Goal: Information Seeking & Learning: Learn about a topic

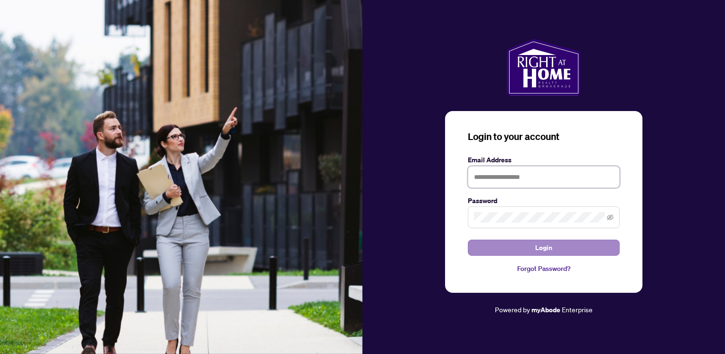
type input "**********"
click at [542, 250] on span "Login" at bounding box center [543, 247] width 17 height 15
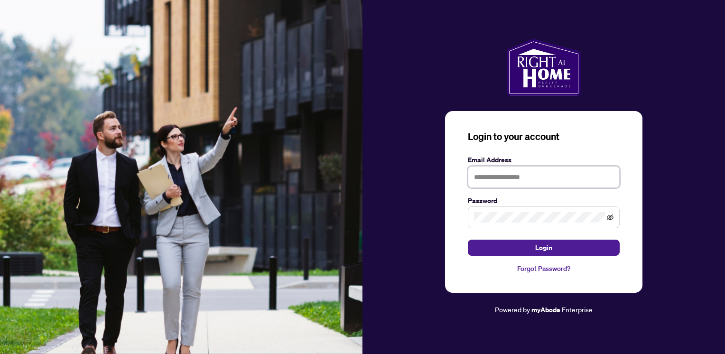
type input "**********"
click at [608, 216] on icon "eye-invisible" at bounding box center [610, 217] width 7 height 7
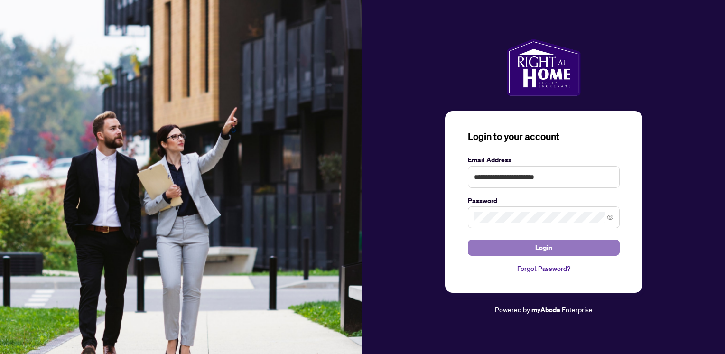
click at [539, 247] on span "Login" at bounding box center [543, 247] width 17 height 15
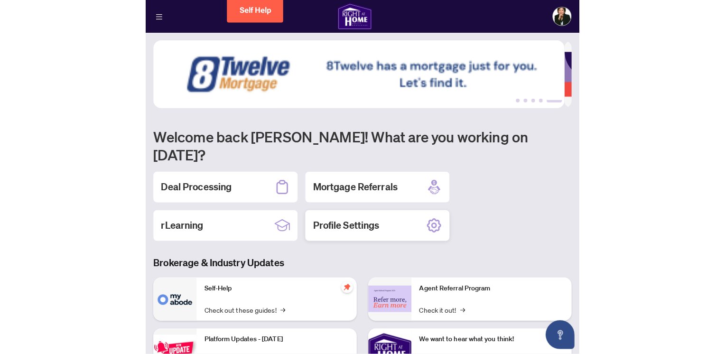
scroll to position [47, 0]
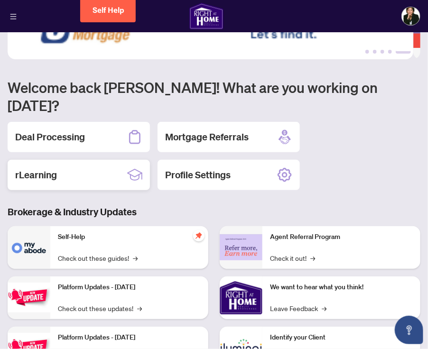
click at [123, 160] on div "rLearning" at bounding box center [79, 175] width 142 height 30
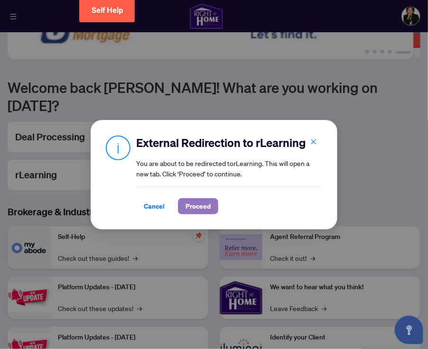
click at [203, 206] on span "Proceed" at bounding box center [198, 206] width 25 height 15
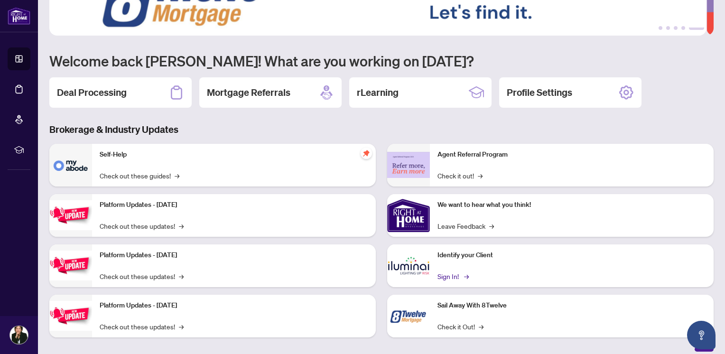
click at [428, 276] on link "Sign In! →" at bounding box center [453, 276] width 30 height 10
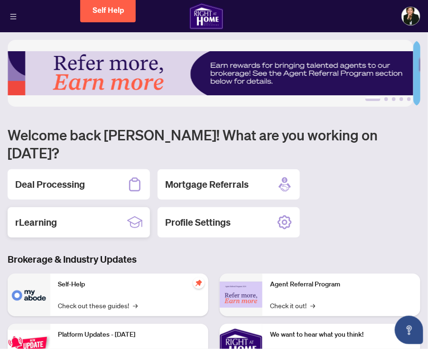
click at [76, 207] on div "rLearning" at bounding box center [79, 222] width 142 height 30
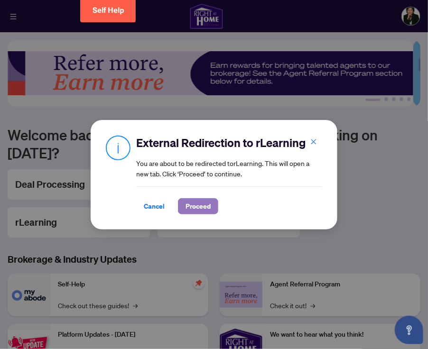
click at [196, 207] on span "Proceed" at bounding box center [198, 206] width 25 height 15
